Goal: Information Seeking & Learning: Learn about a topic

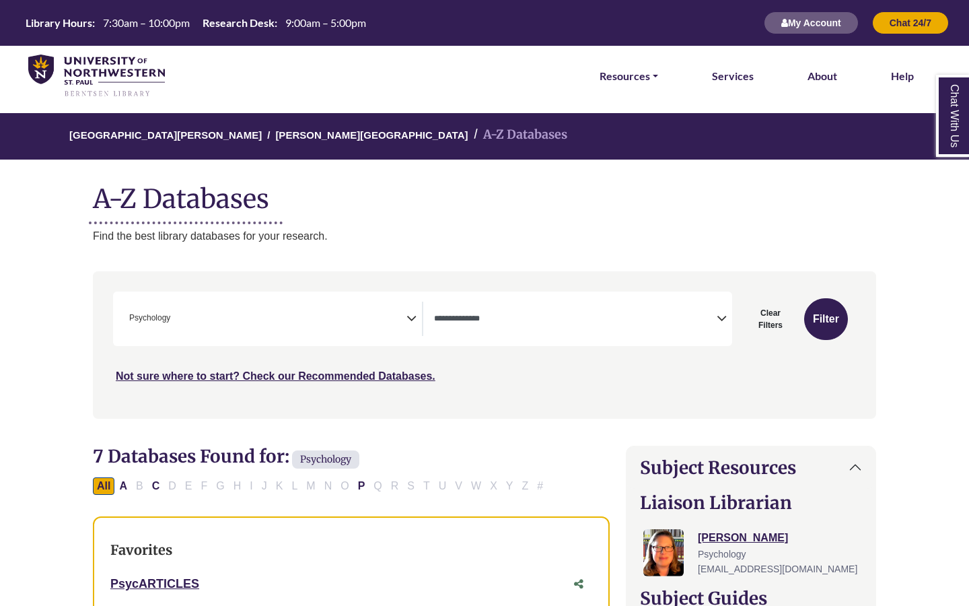
select select "Database Types Filter"
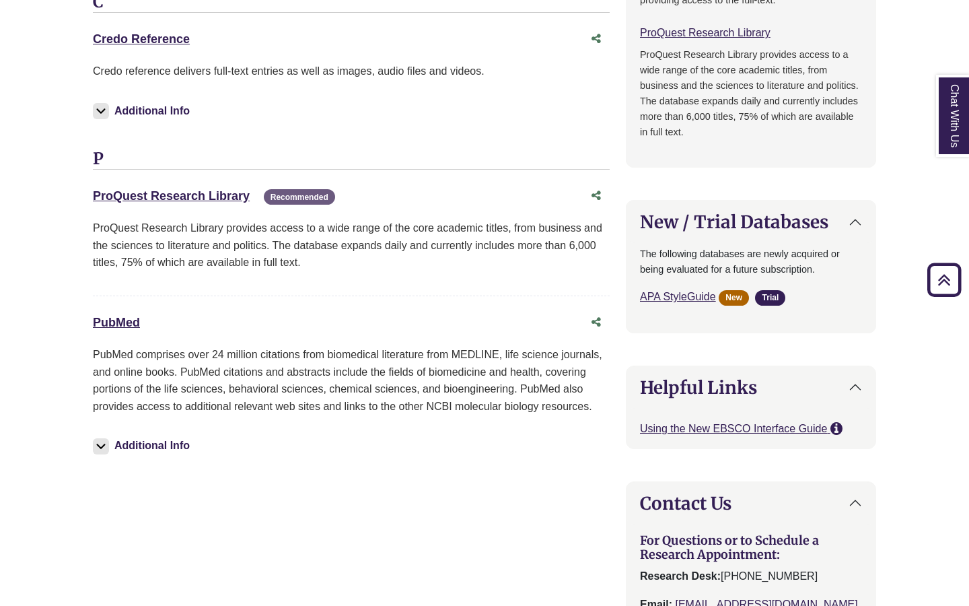
scroll to position [1150, 0]
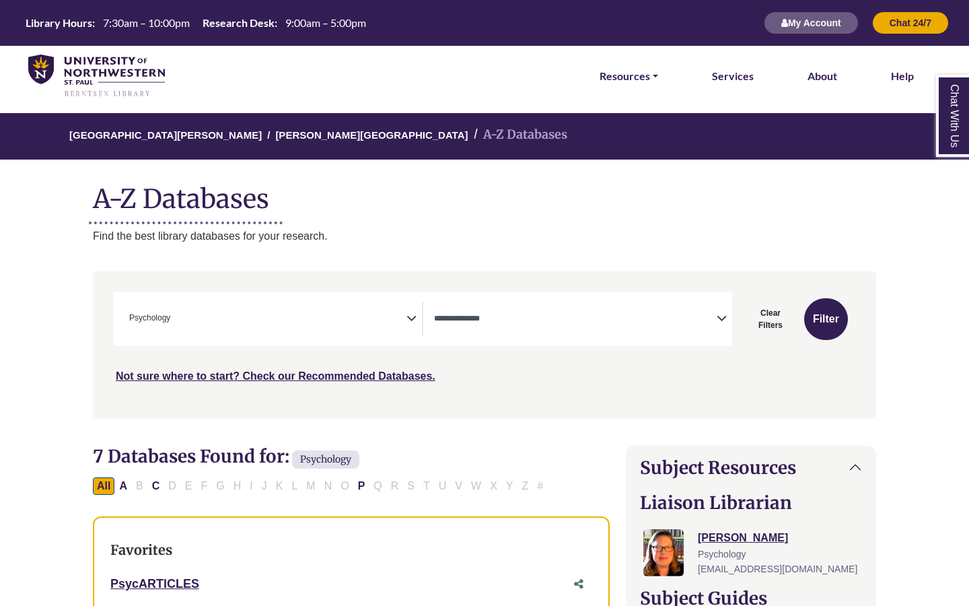
select select "Database Types Filter"
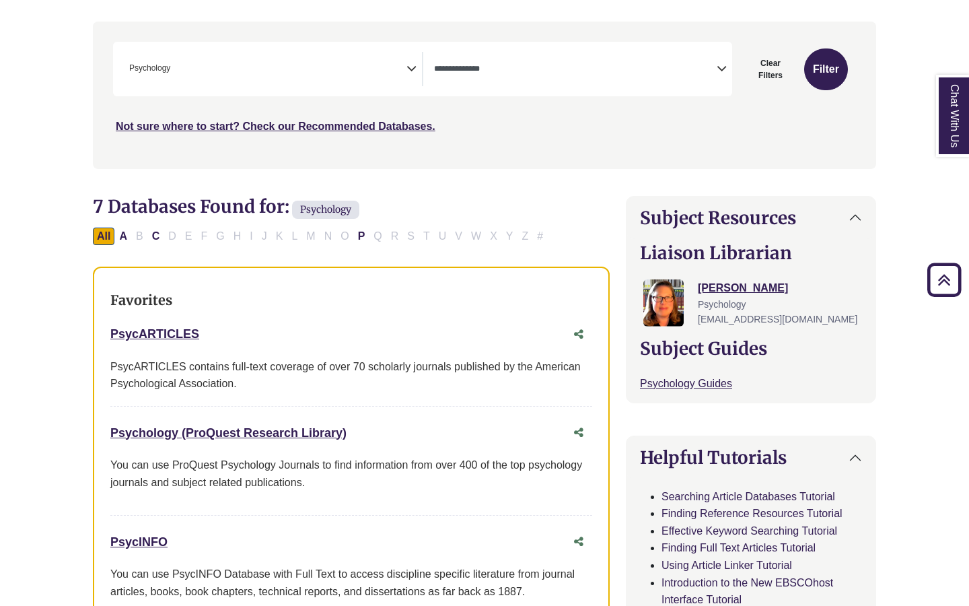
scroll to position [251, 0]
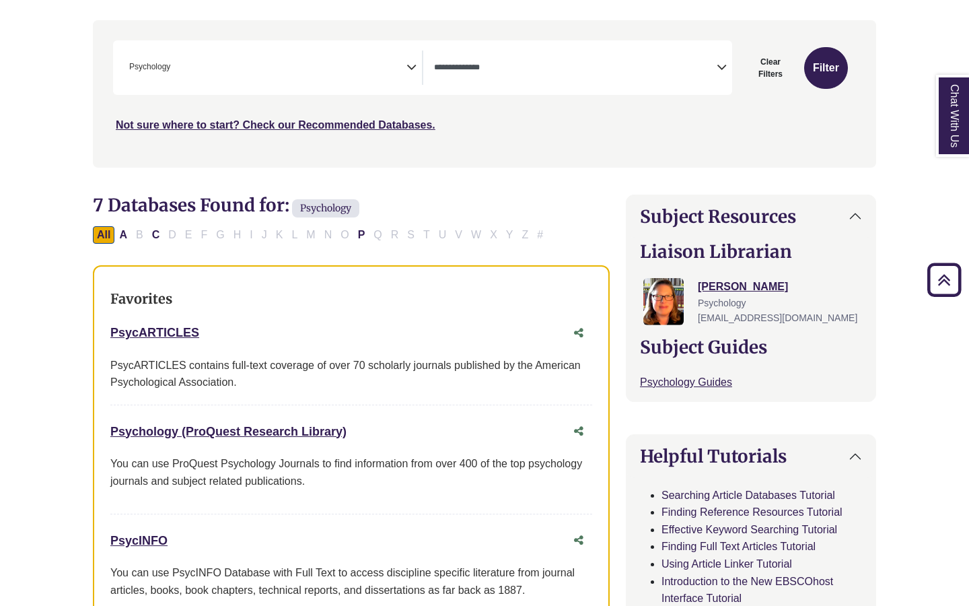
click at [947, 113] on link "Chat With Us" at bounding box center [953, 116] width 34 height 82
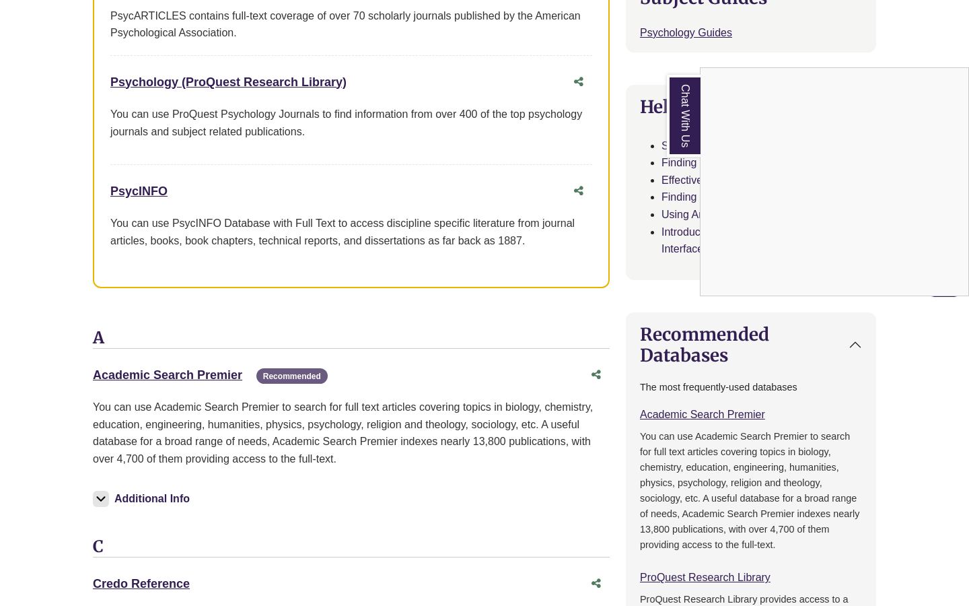
scroll to position [602, 0]
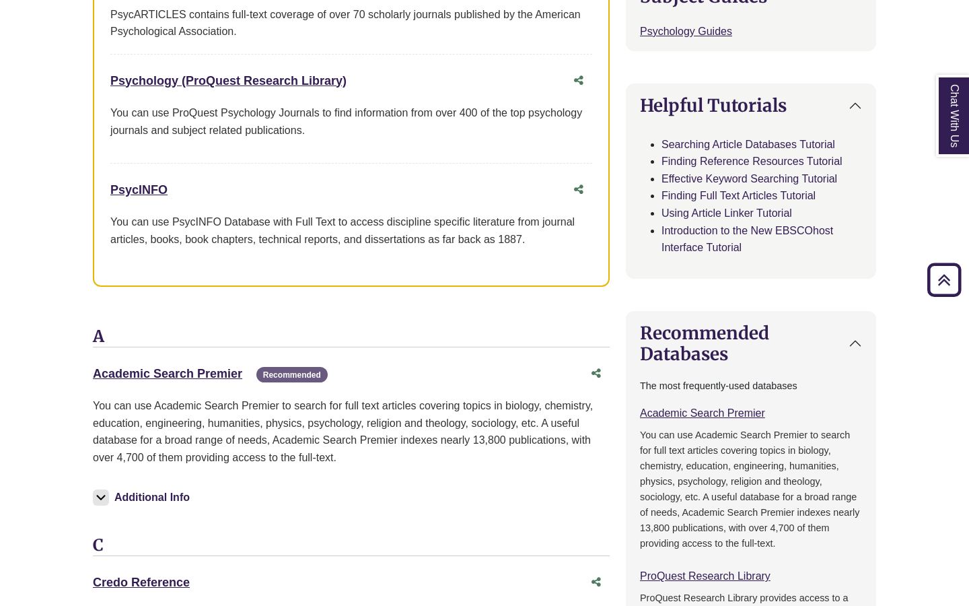
click at [953, 97] on link "Chat With Us" at bounding box center [953, 116] width 34 height 82
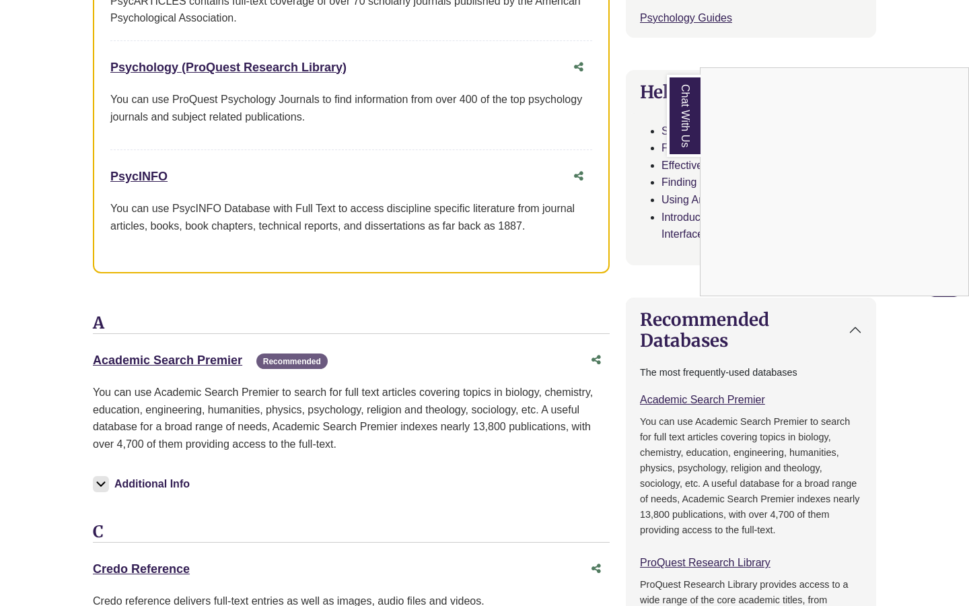
scroll to position [618, 0]
